Goal: Task Accomplishment & Management: Use online tool/utility

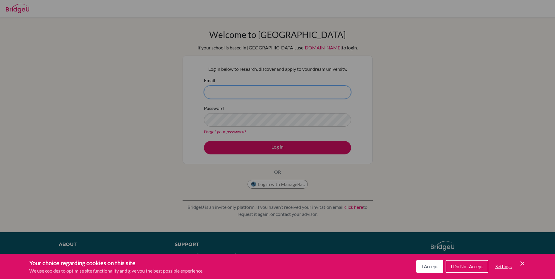
type input "[PERSON_NAME][EMAIL_ADDRESS][PERSON_NAME][DOMAIN_NAME]"
click at [420, 264] on button "I Accept" at bounding box center [429, 266] width 27 height 13
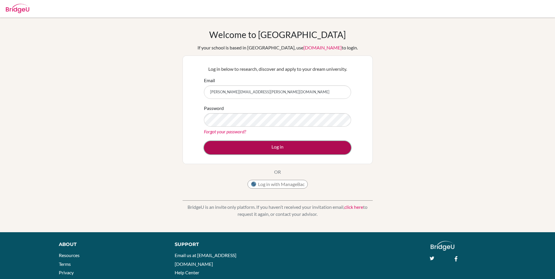
click at [274, 146] on button "Log in" at bounding box center [277, 147] width 147 height 13
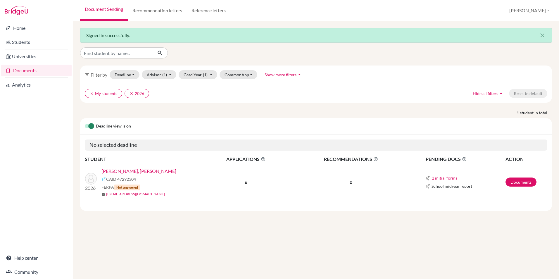
click at [114, 170] on link "[PERSON_NAME], [PERSON_NAME]" at bounding box center [139, 171] width 75 height 7
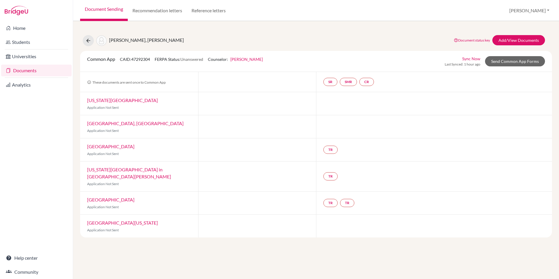
click at [470, 58] on link "Sync Now" at bounding box center [472, 59] width 18 height 6
